Goal: Navigation & Orientation: Find specific page/section

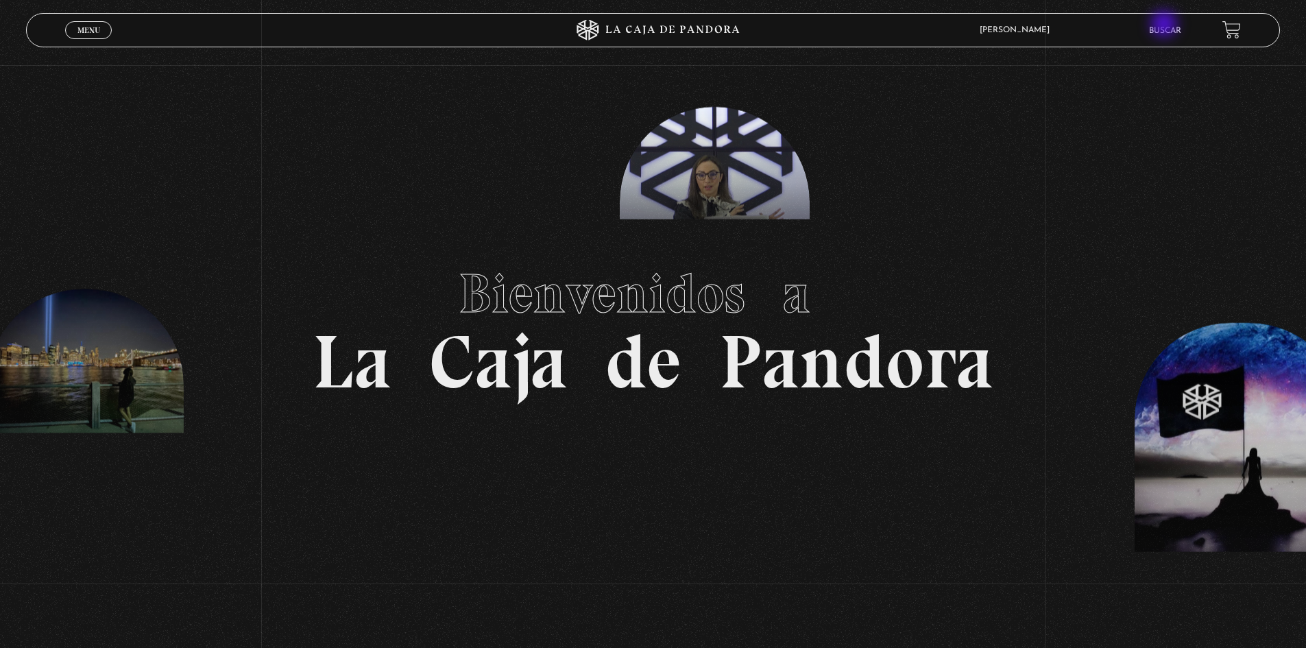
click at [1166, 23] on li "Buscar" at bounding box center [1165, 30] width 32 height 21
click at [1161, 27] on link "Buscar" at bounding box center [1165, 31] width 32 height 8
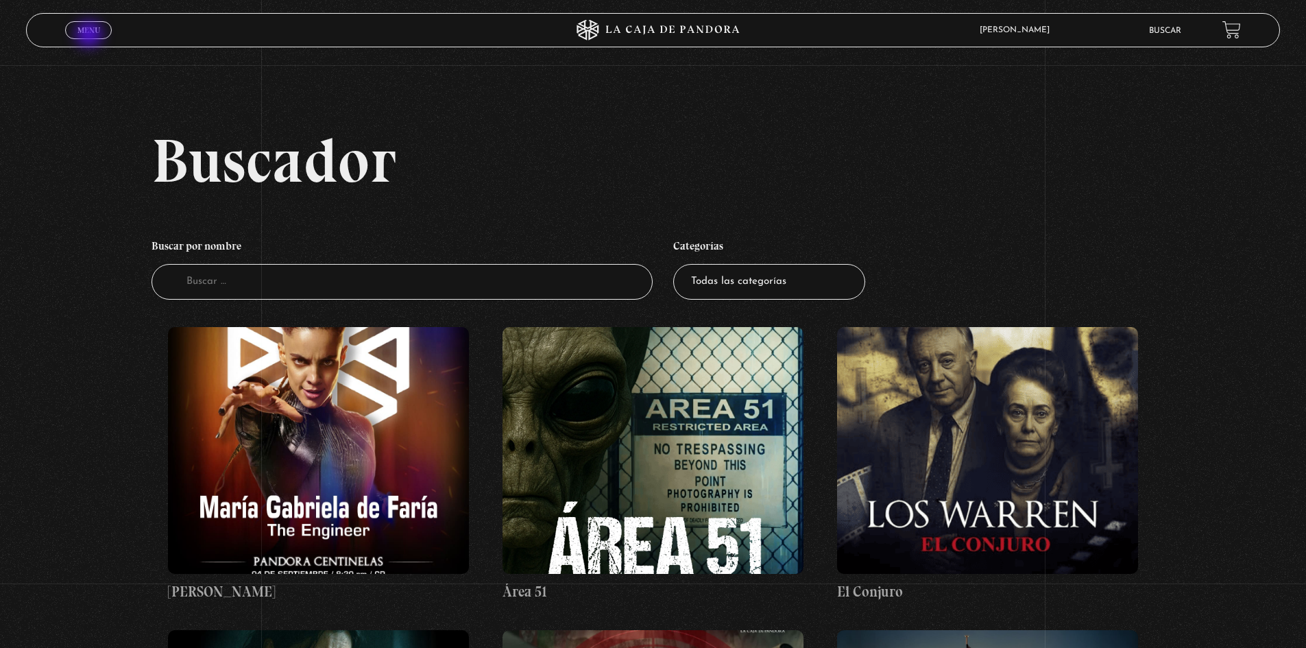
click at [89, 35] on link "Menu Cerrar" at bounding box center [88, 30] width 47 height 18
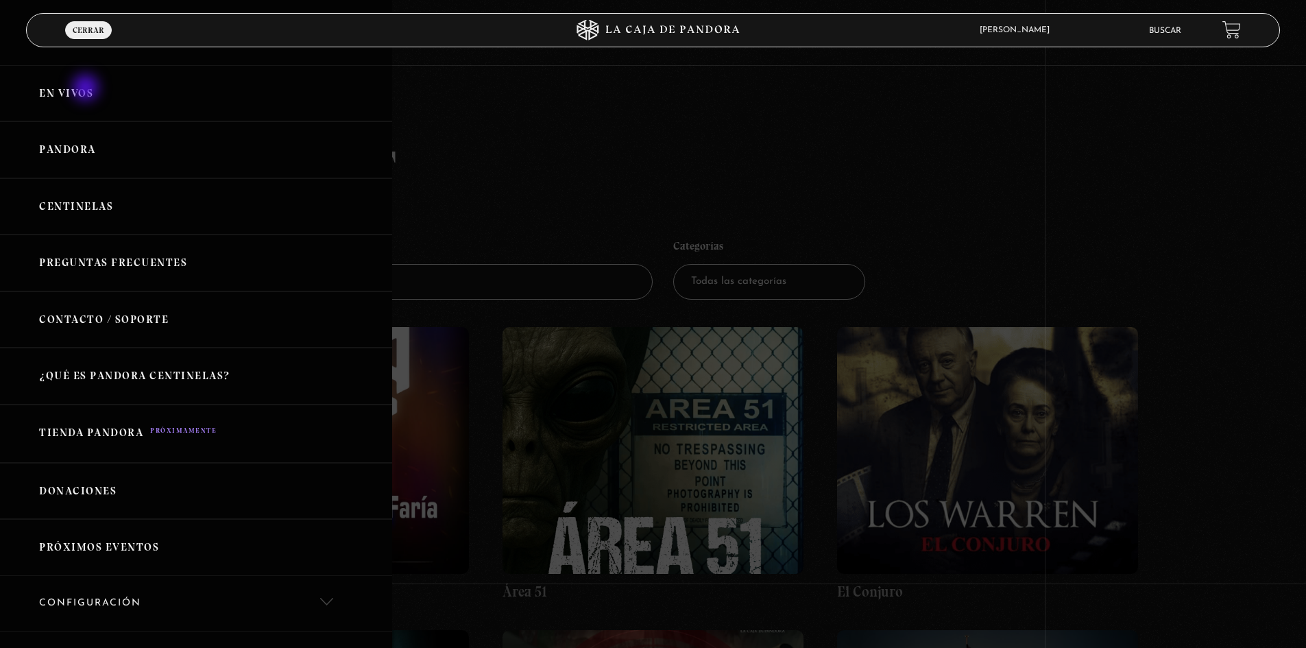
click at [87, 89] on link "En vivos" at bounding box center [196, 93] width 392 height 57
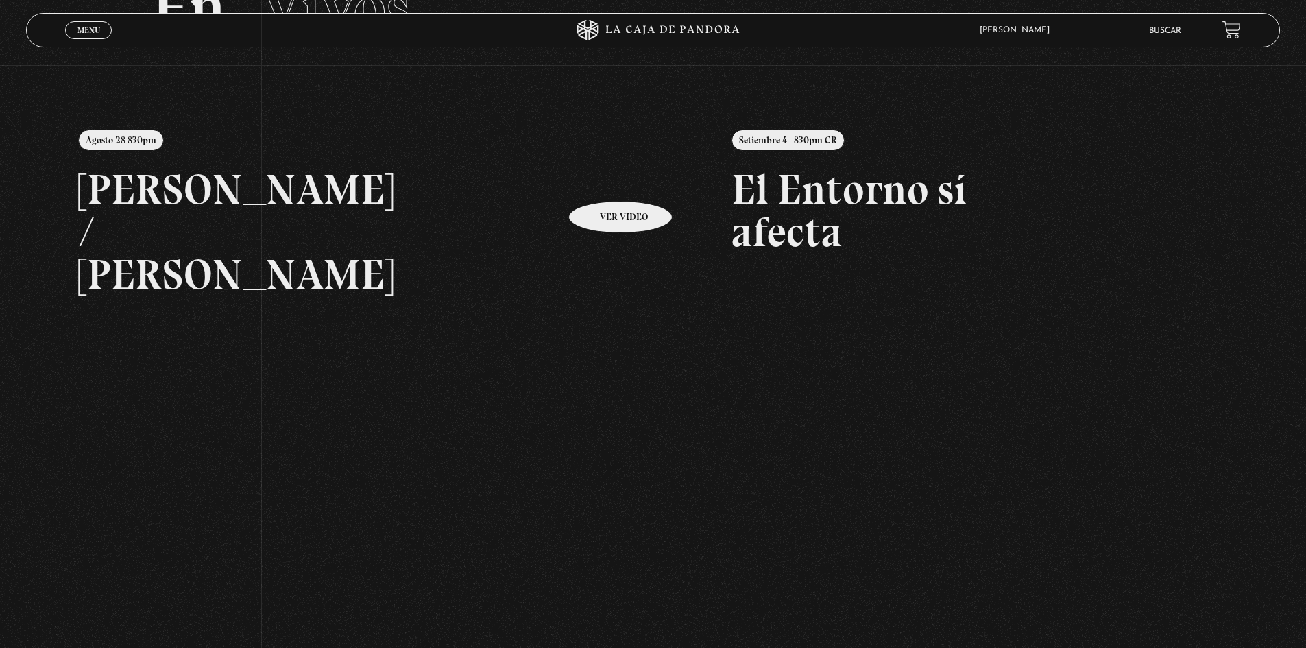
scroll to position [206, 0]
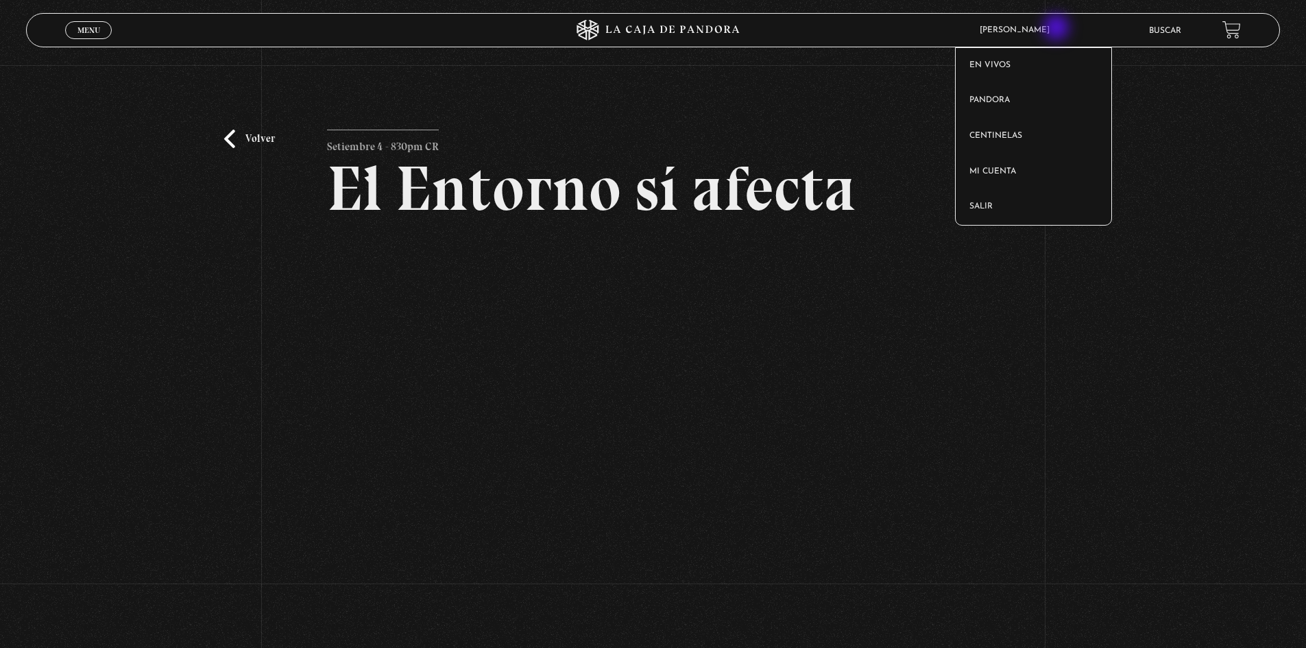
click at [1058, 29] on span "[PERSON_NAME]" at bounding box center [1018, 30] width 91 height 8
click at [992, 199] on link "Salir" at bounding box center [1034, 207] width 156 height 36
